Goal: Information Seeking & Learning: Understand process/instructions

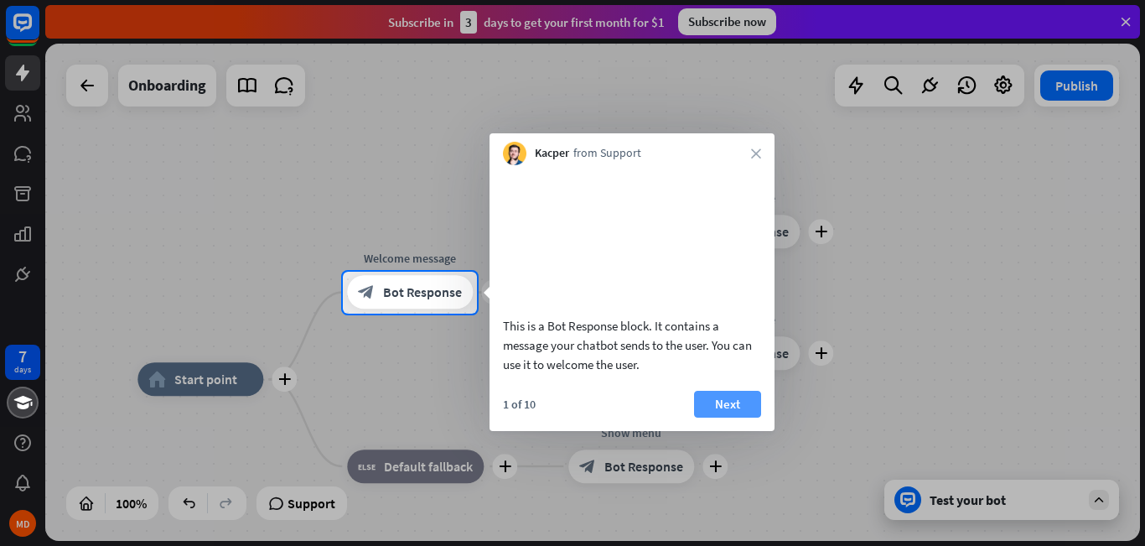
click at [716, 417] on button "Next" at bounding box center [727, 404] width 67 height 27
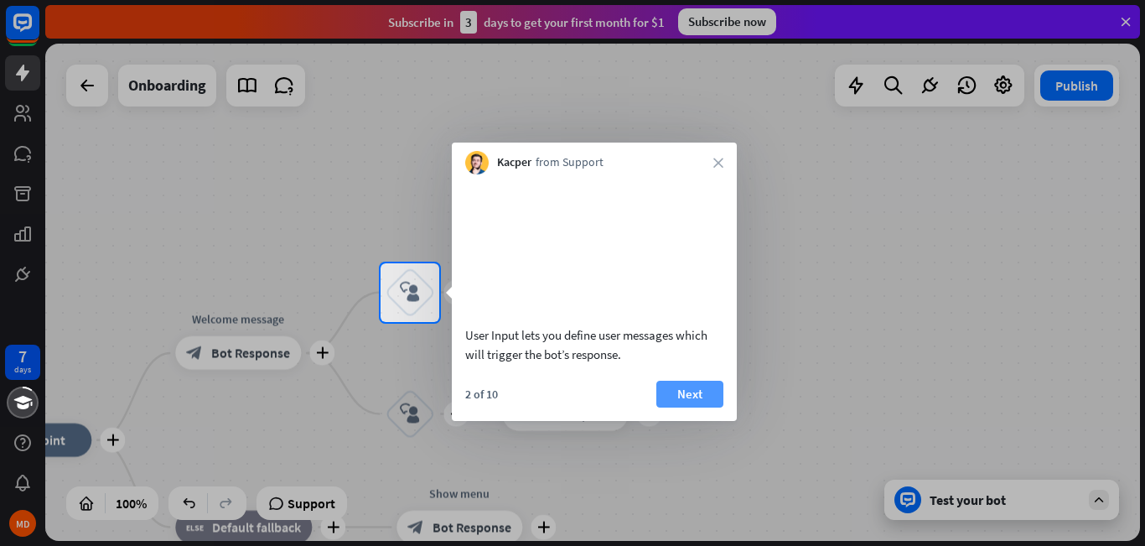
click at [699, 407] on button "Next" at bounding box center [689, 394] width 67 height 27
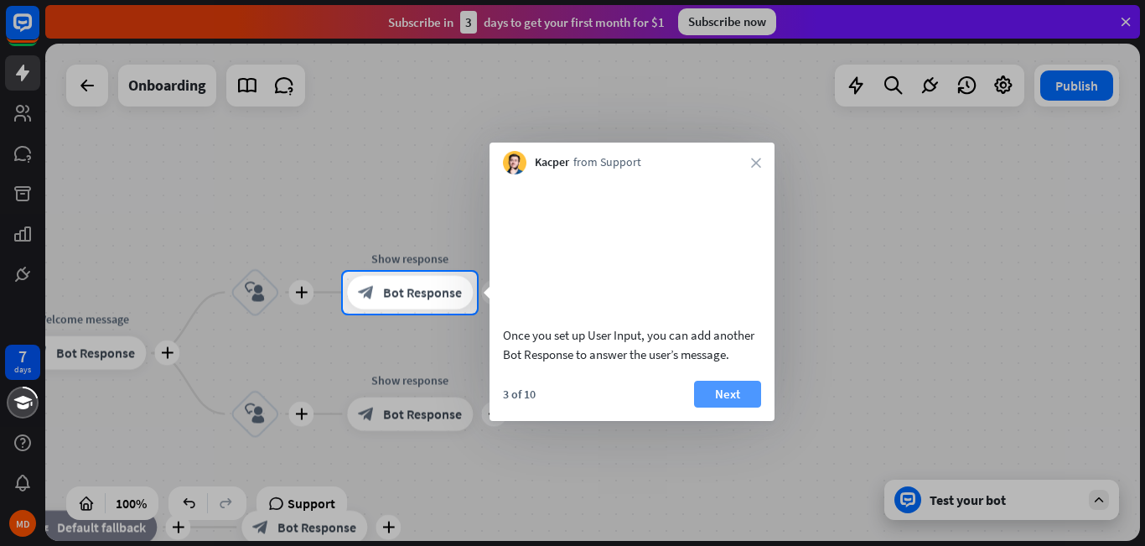
click at [706, 407] on button "Next" at bounding box center [727, 394] width 67 height 27
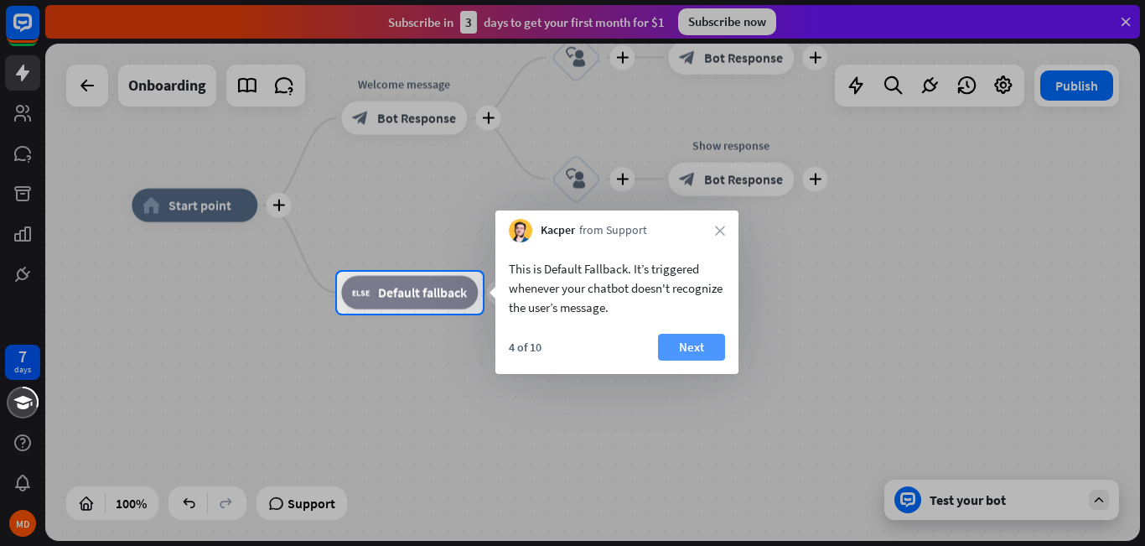
click at [708, 354] on button "Next" at bounding box center [691, 347] width 67 height 27
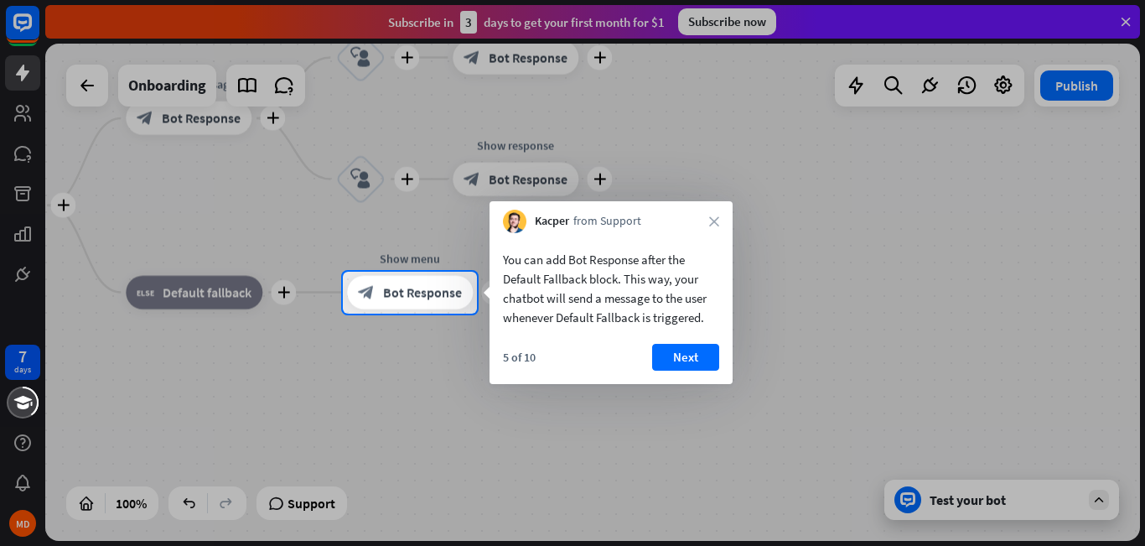
click at [708, 354] on button "Next" at bounding box center [685, 357] width 67 height 27
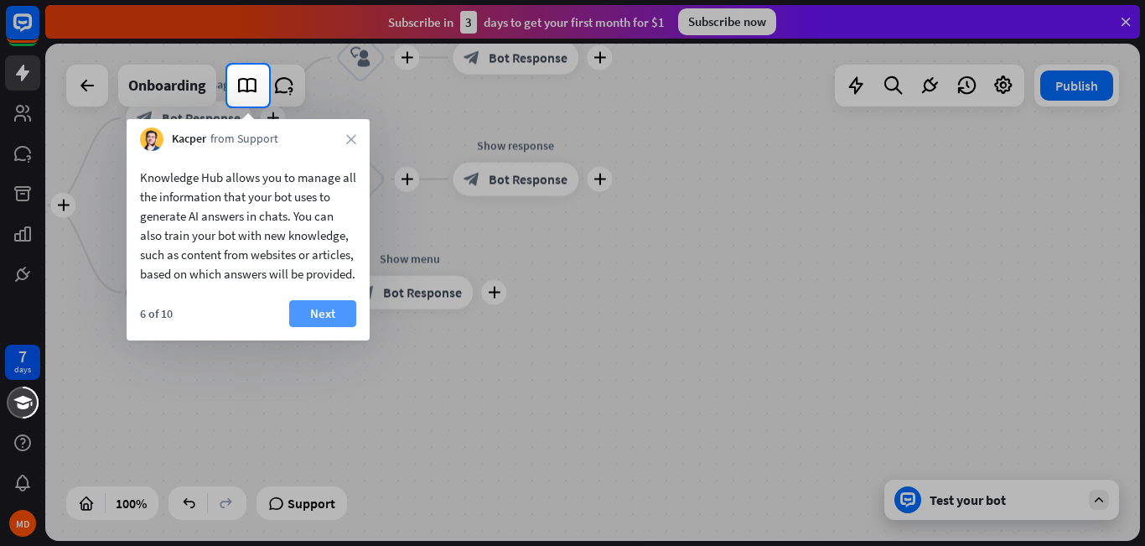
click at [304, 327] on button "Next" at bounding box center [322, 313] width 67 height 27
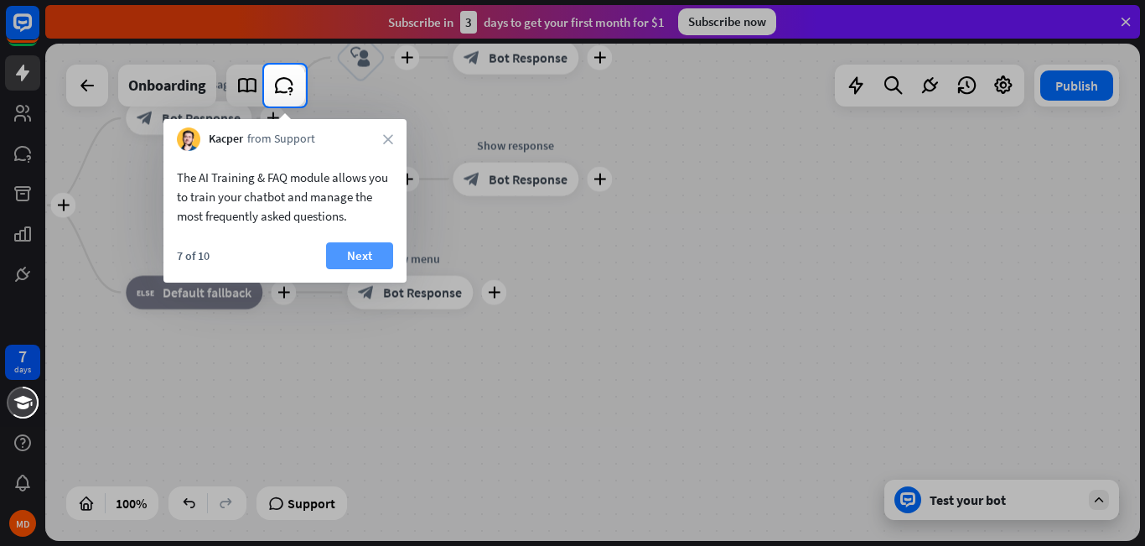
click at [365, 251] on button "Next" at bounding box center [359, 255] width 67 height 27
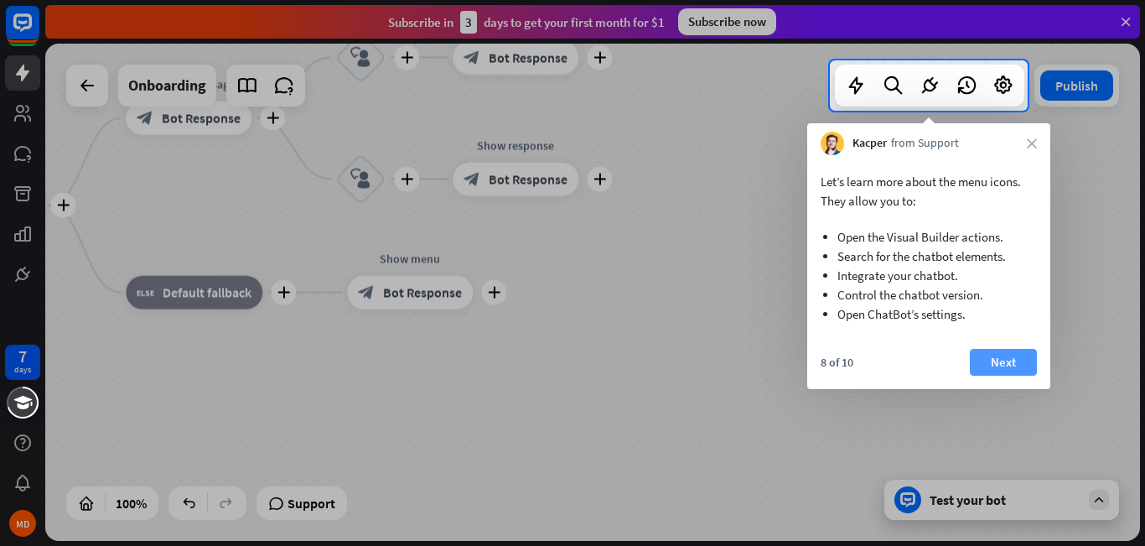
click at [1019, 367] on button "Next" at bounding box center [1003, 362] width 67 height 27
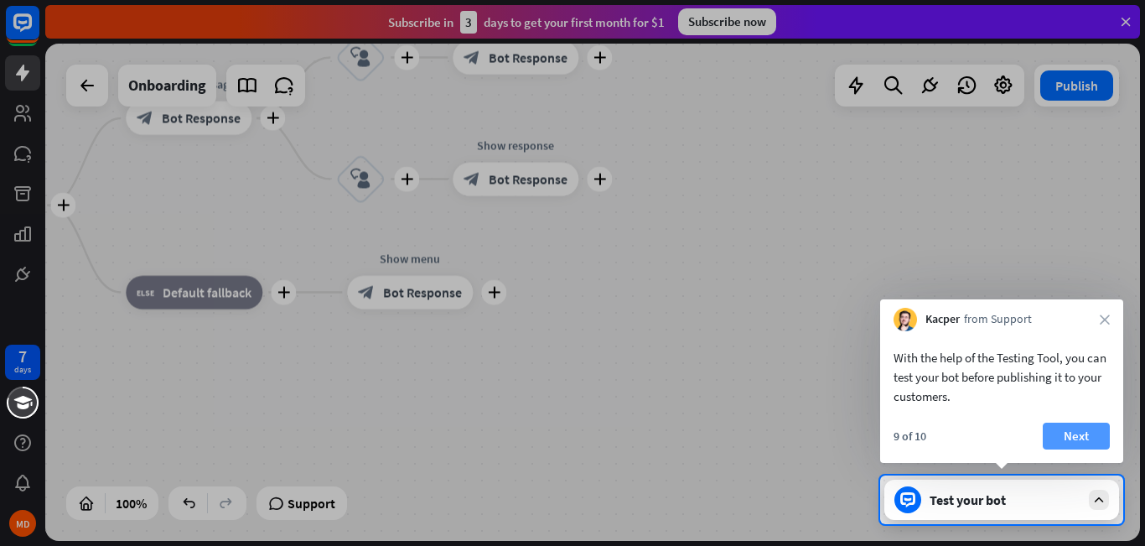
click at [1084, 434] on button "Next" at bounding box center [1076, 435] width 67 height 27
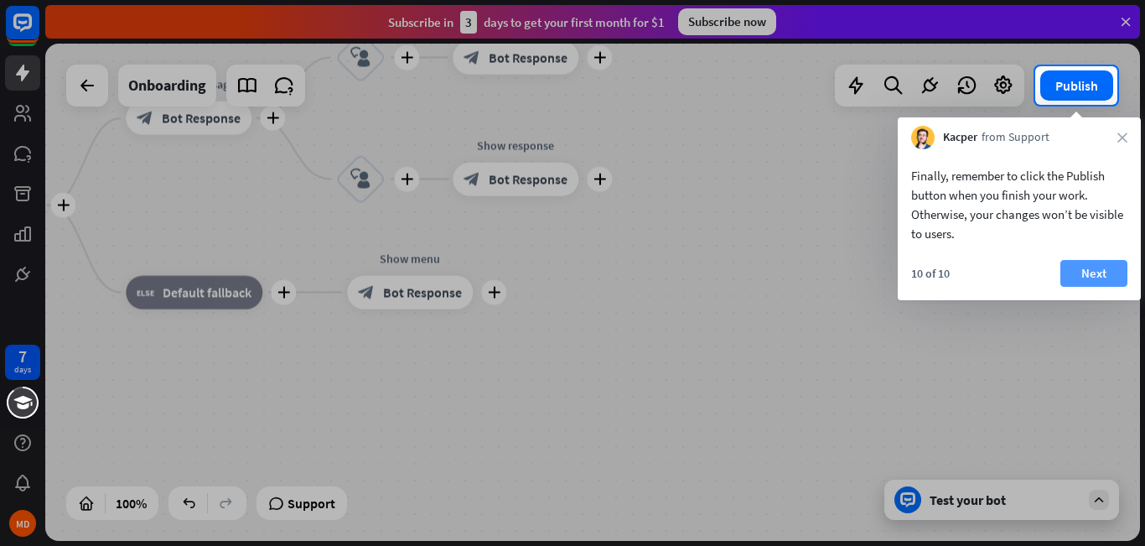
click at [1081, 275] on button "Next" at bounding box center [1093, 273] width 67 height 27
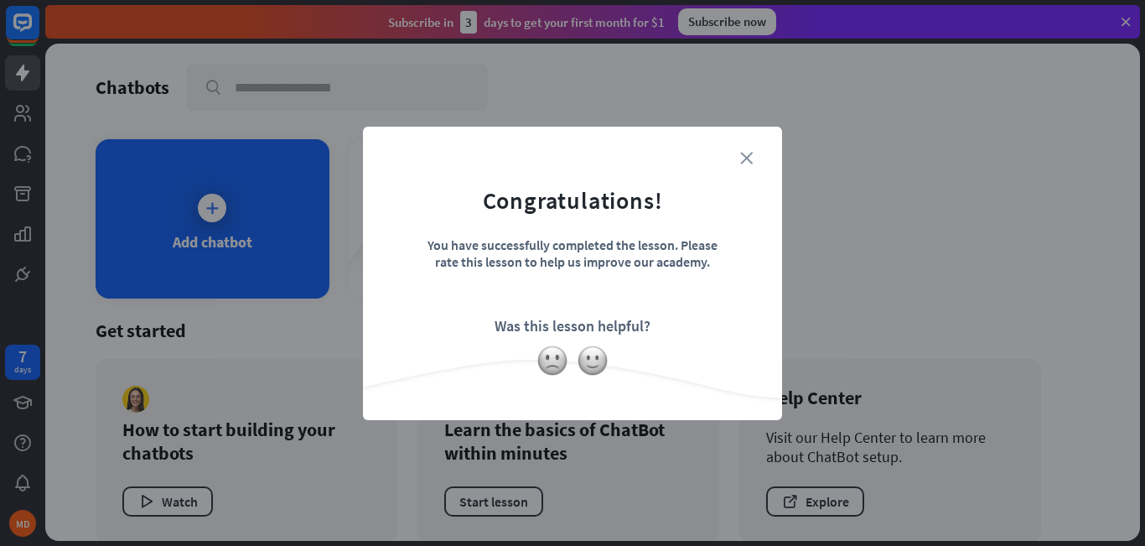
click at [742, 158] on icon "close" at bounding box center [746, 158] width 13 height 13
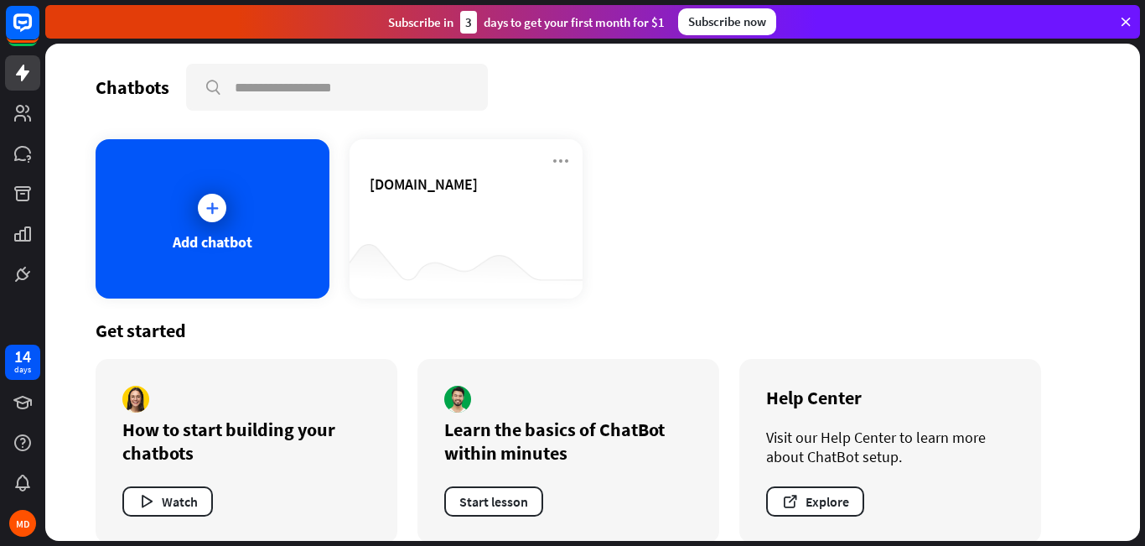
scroll to position [23, 0]
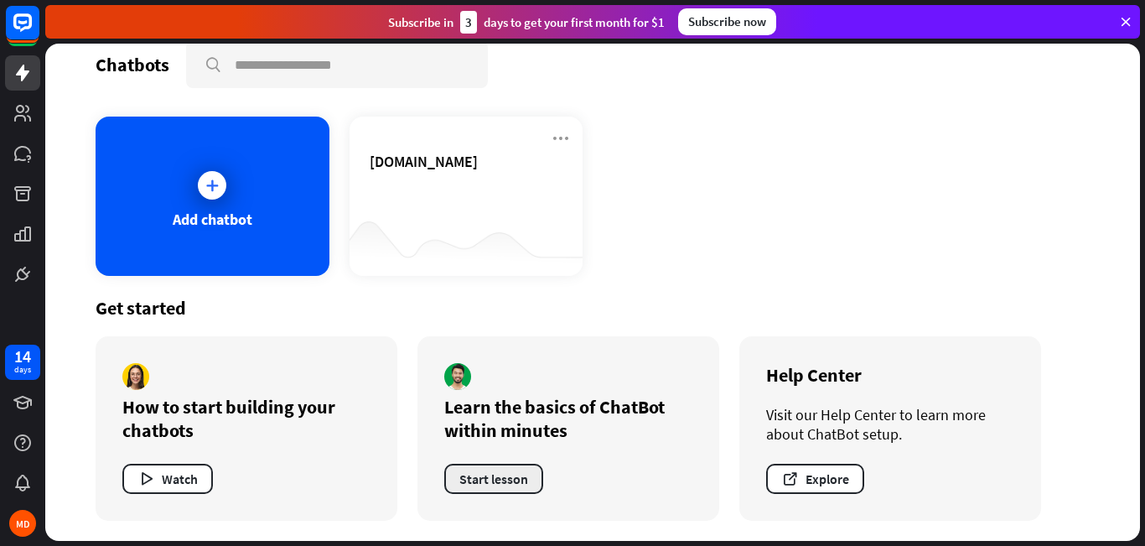
click at [518, 474] on button "Start lesson" at bounding box center [493, 479] width 99 height 30
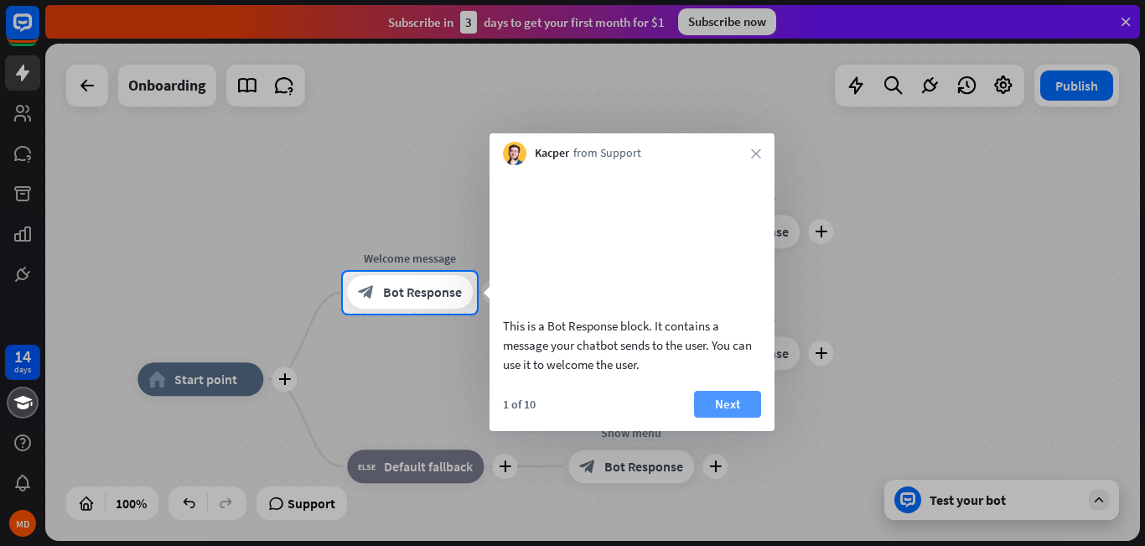
click at [726, 417] on button "Next" at bounding box center [727, 404] width 67 height 27
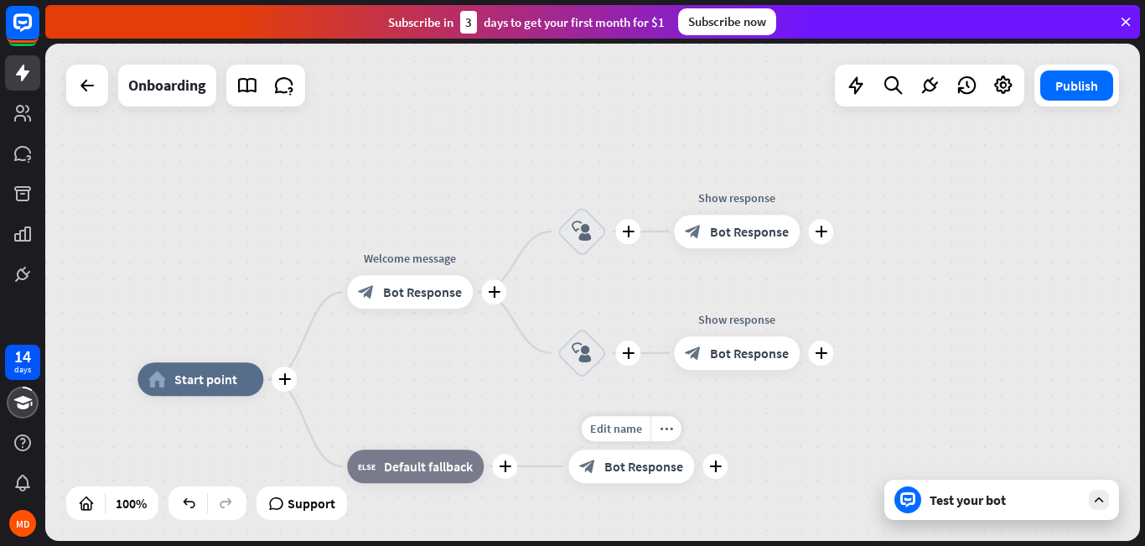
click at [726, 432] on div "14 days MD close Product Help First steps Get started with ChatBot Help Center …" at bounding box center [572, 273] width 1145 height 546
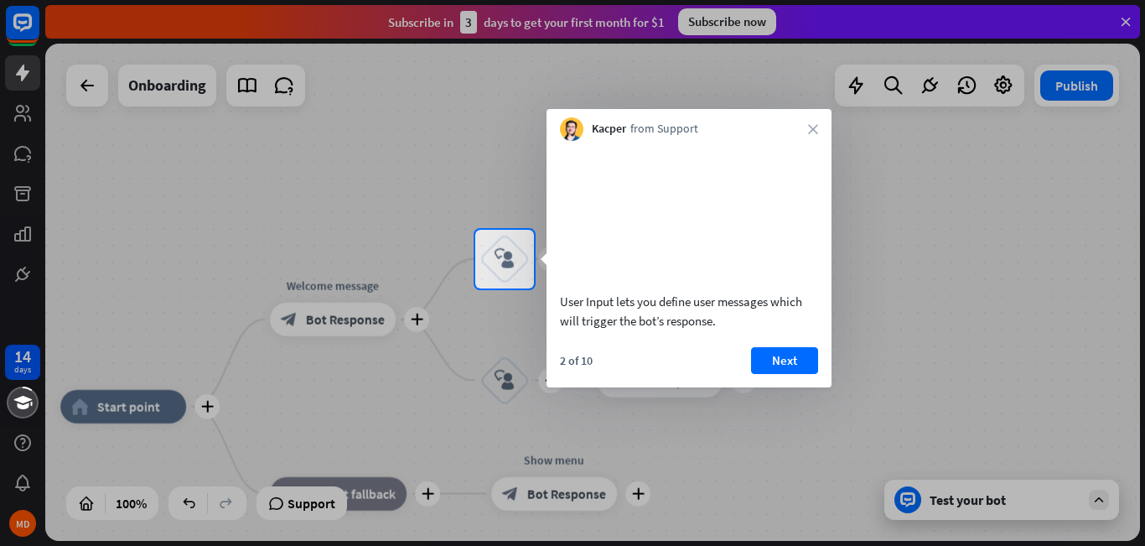
click at [726, 432] on div at bounding box center [572, 416] width 1145 height 257
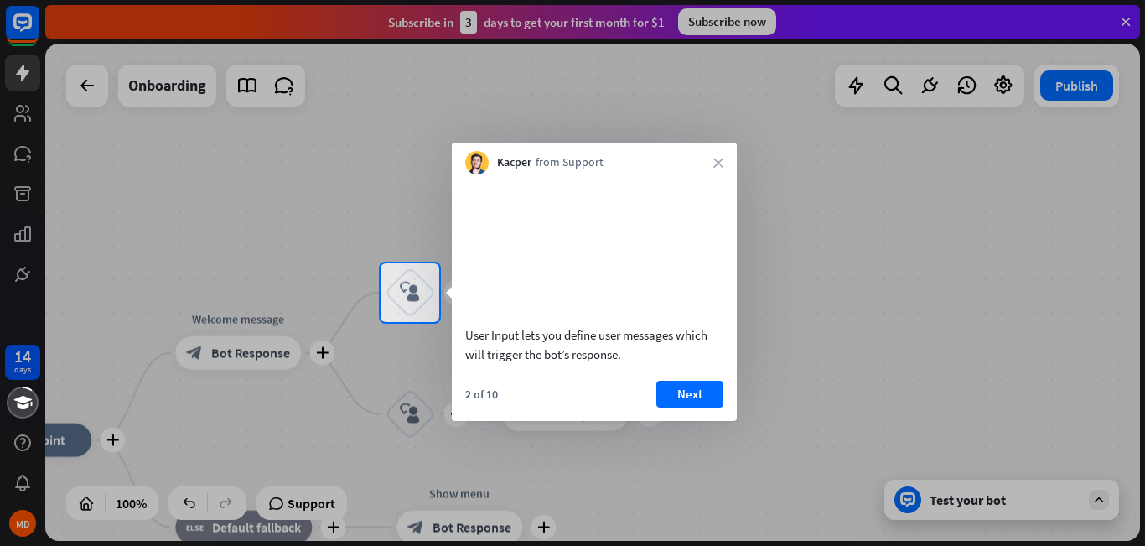
click at [689, 421] on div "2 of 10 Next" at bounding box center [594, 401] width 285 height 40
click at [685, 407] on button "Next" at bounding box center [689, 394] width 67 height 27
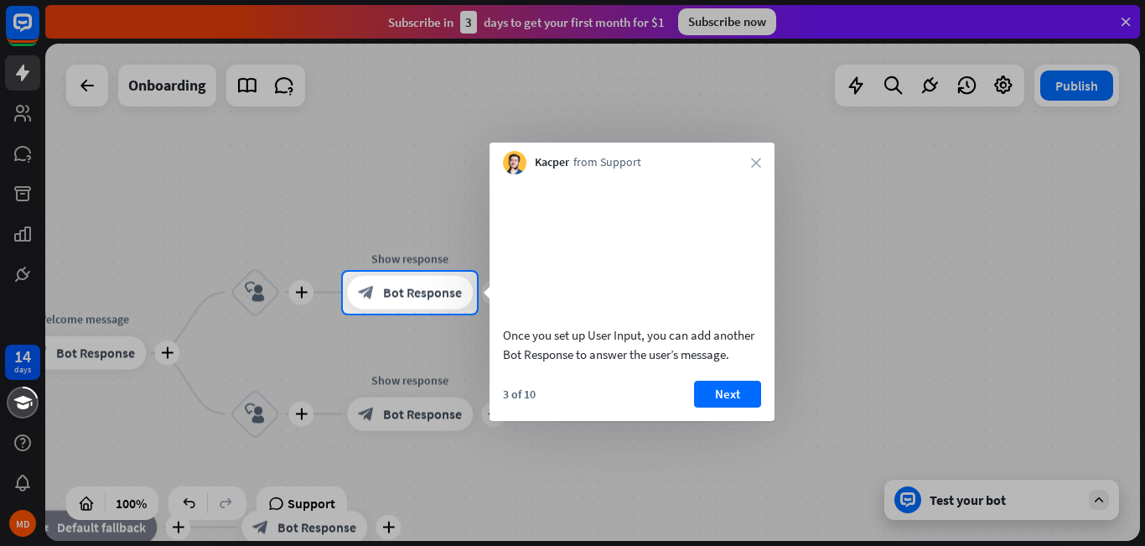
click at [692, 415] on div "3 of 10 Next" at bounding box center [632, 401] width 285 height 40
click at [701, 407] on button "Next" at bounding box center [727, 394] width 67 height 27
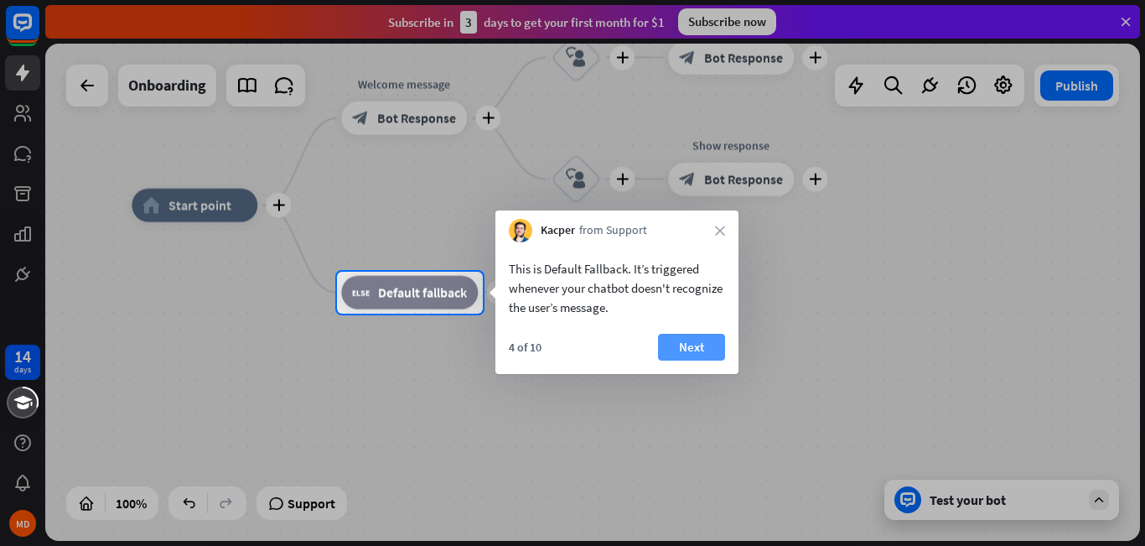
click at [701, 352] on button "Next" at bounding box center [691, 347] width 67 height 27
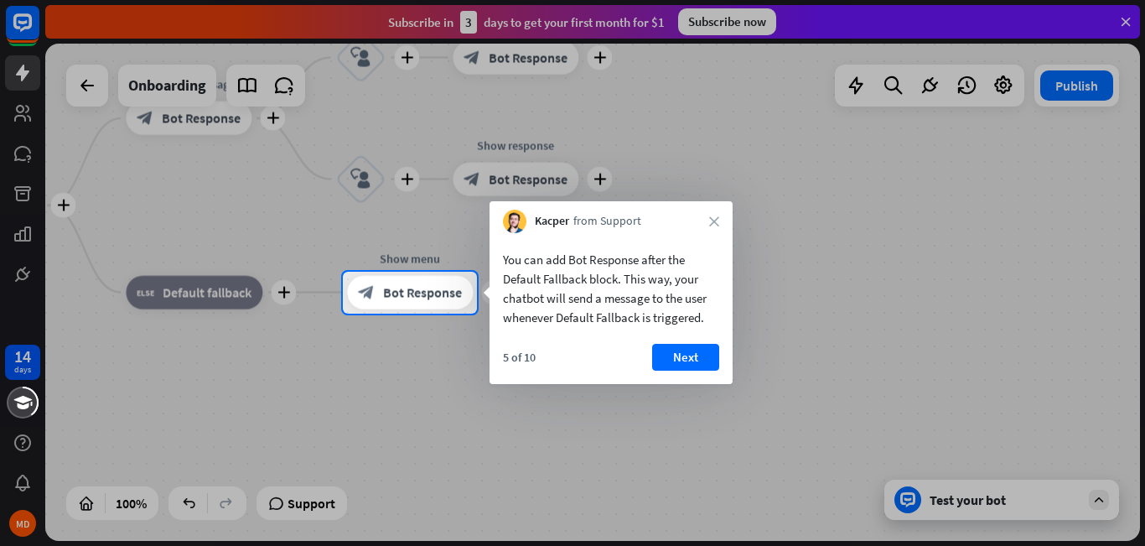
click at [701, 352] on button "Next" at bounding box center [685, 357] width 67 height 27
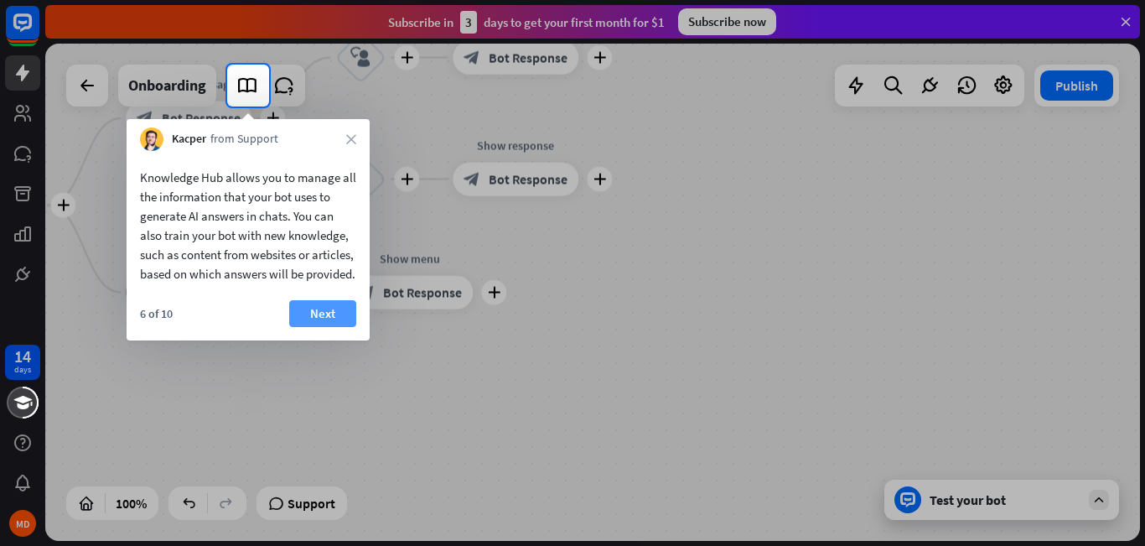
click at [336, 327] on button "Next" at bounding box center [322, 313] width 67 height 27
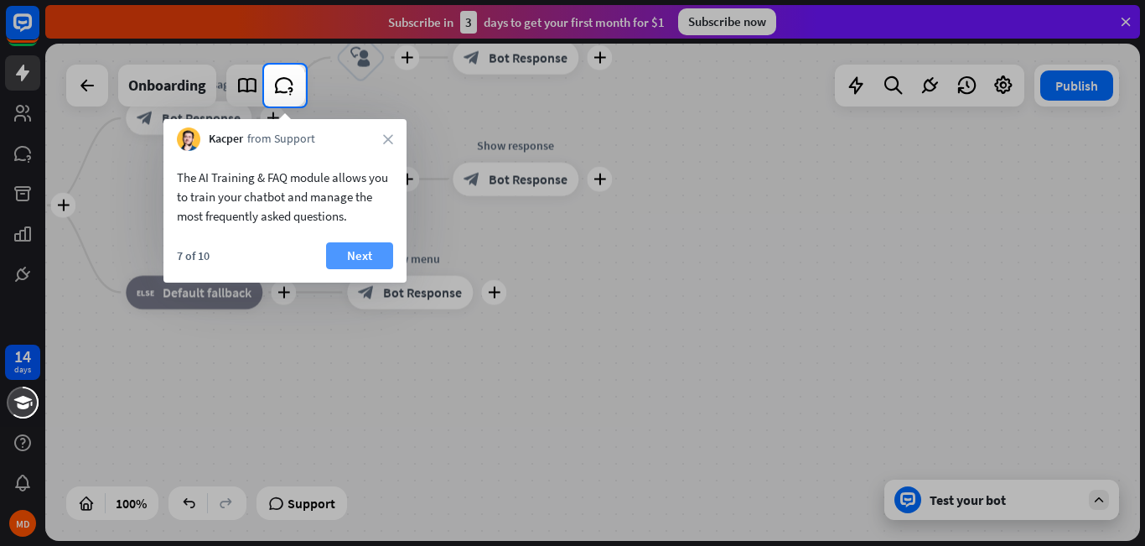
click at [355, 262] on button "Next" at bounding box center [359, 255] width 67 height 27
